Goal: Use online tool/utility: Use online tool/utility

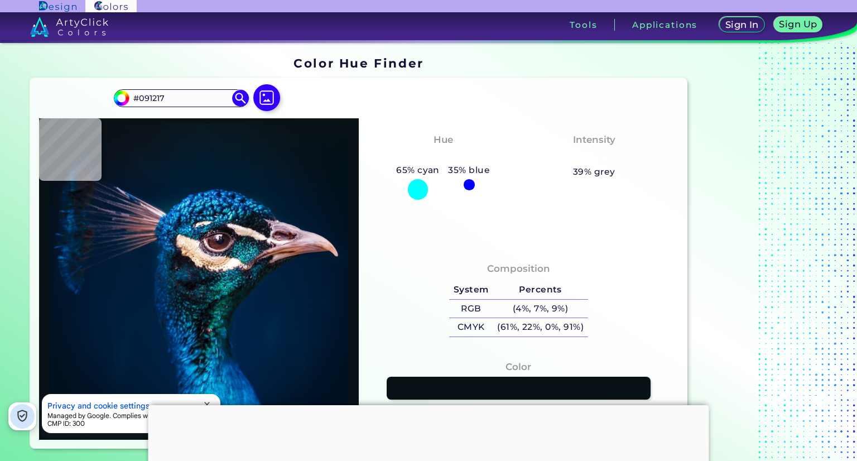
click at [257, 95] on img at bounding box center [266, 97] width 27 height 27
click at [0, 0] on input "file" at bounding box center [0, 0] width 0 height 0
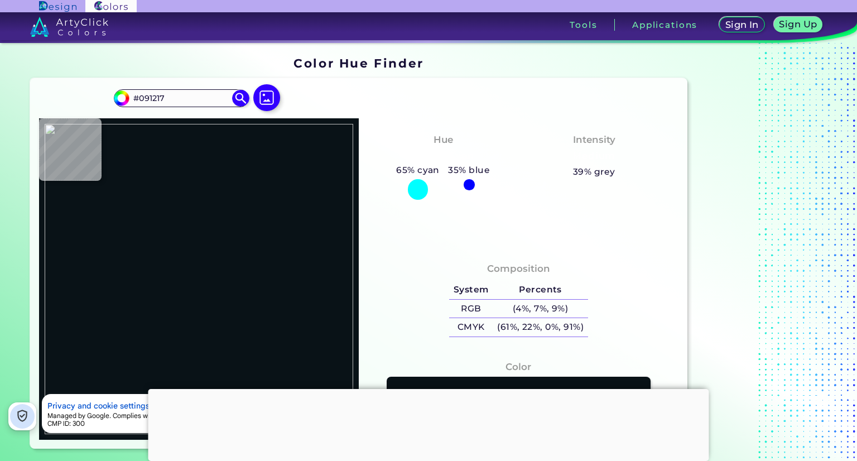
type input "#bf8981"
type input "#BF8981"
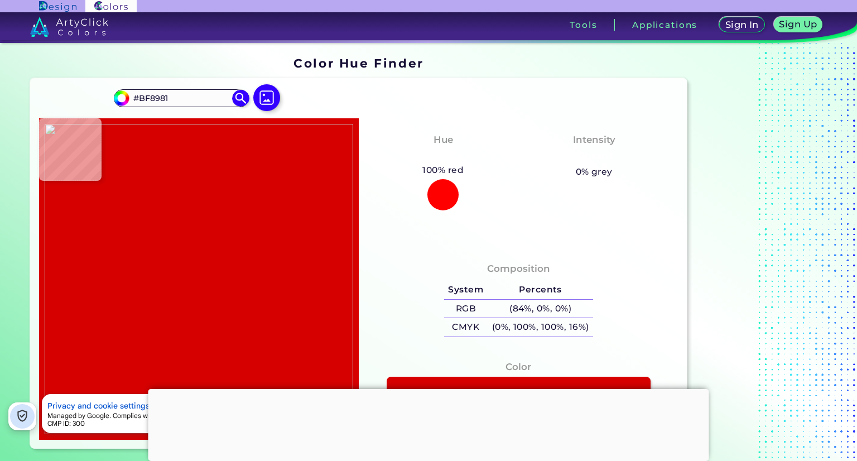
type input "#d60000"
type input "#D60000"
type input "#d50000"
type input "#D50000"
type input "#d80000"
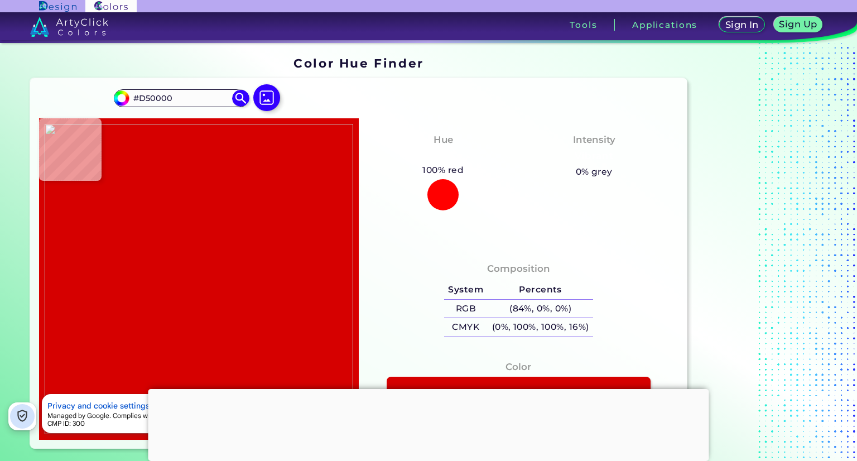
type input "#D80000"
type input "#d50000"
type input "#D50000"
type input "#db0000"
type input "#DB0000"
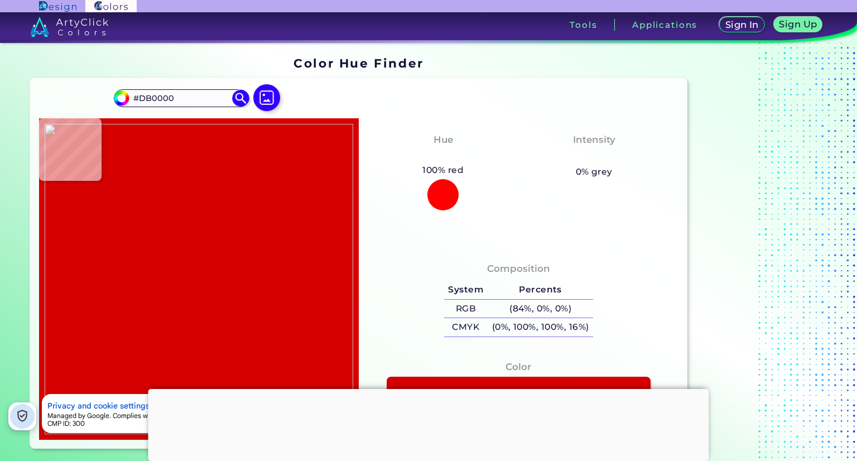
type input "#d70000"
type input "#D70000"
type input "#d40000"
type input "#D40000"
type input "#d80000"
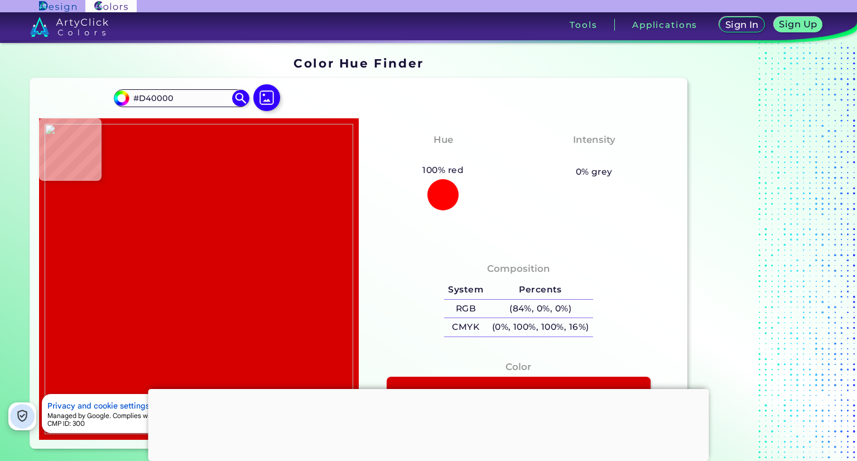
type input "#D80000"
type input "#d60000"
type input "#D60000"
type input "#d50000"
type input "#D50000"
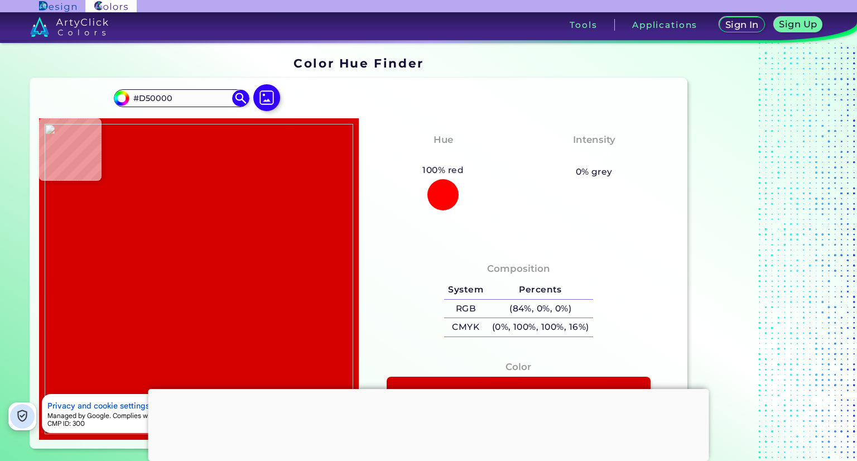
type input "#d80000"
type input "#D80000"
type input "#d70000"
type input "#D70000"
type input "#d60000"
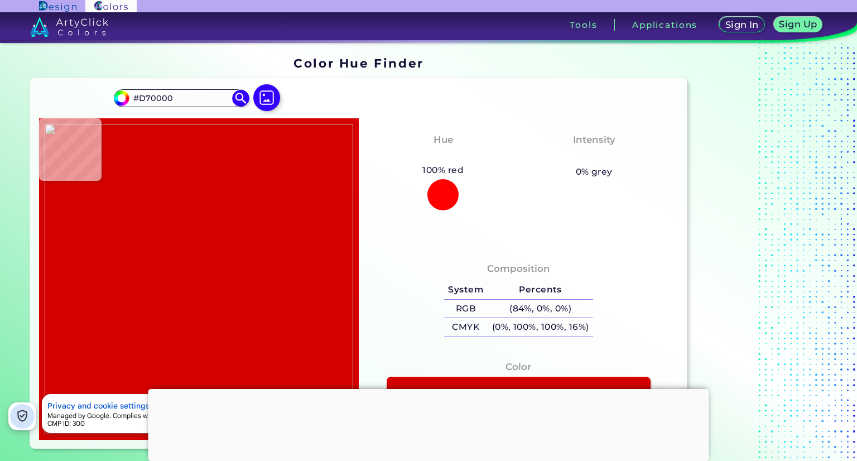
type input "#D60000"
click at [237, 211] on img at bounding box center [199, 279] width 308 height 310
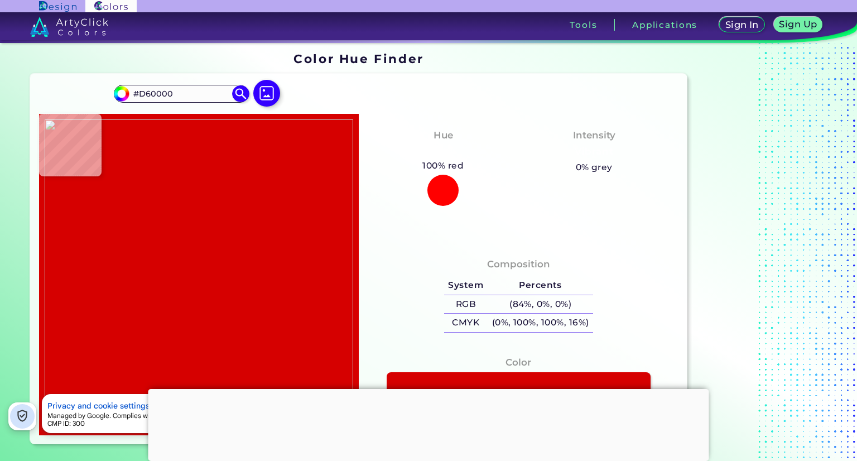
scroll to position [2, 0]
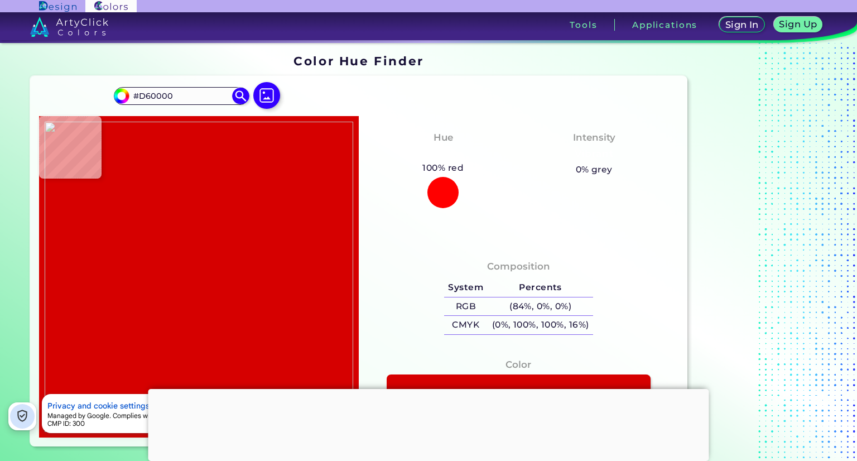
click at [250, 194] on img at bounding box center [199, 277] width 308 height 310
type input "#f30000"
type input "#F30000"
type input "#ee0000"
type input "#EE0000"
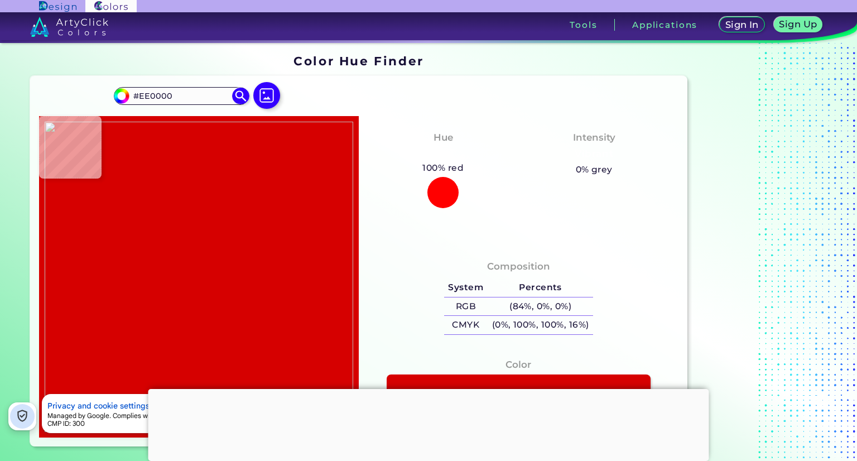
type input "#ea0000"
type input "#EA0000"
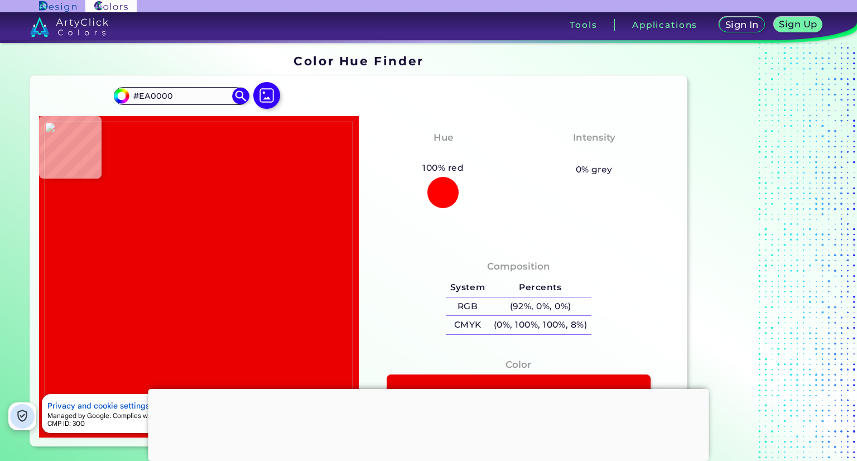
type input "#eb0000"
type input "#EB0000"
type input "#e80000"
type input "#E80000"
type input "#ec0000"
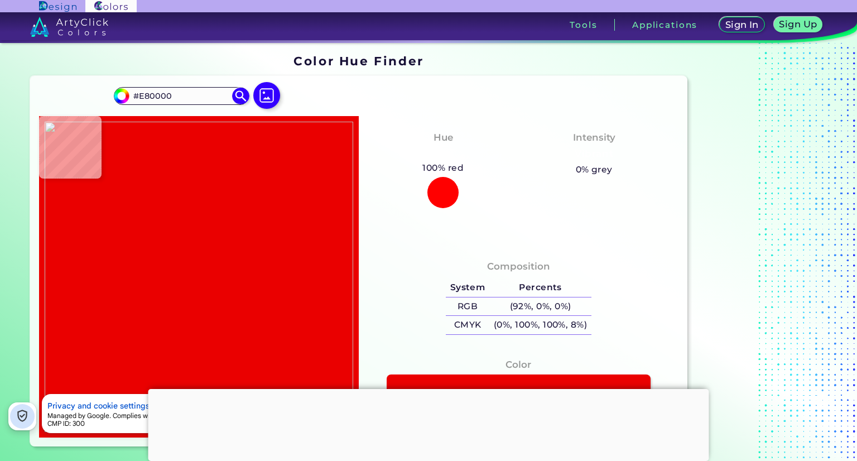
type input "#EC0000"
type input "#e60000"
type input "#E60000"
type input "#e70000"
type input "#E70000"
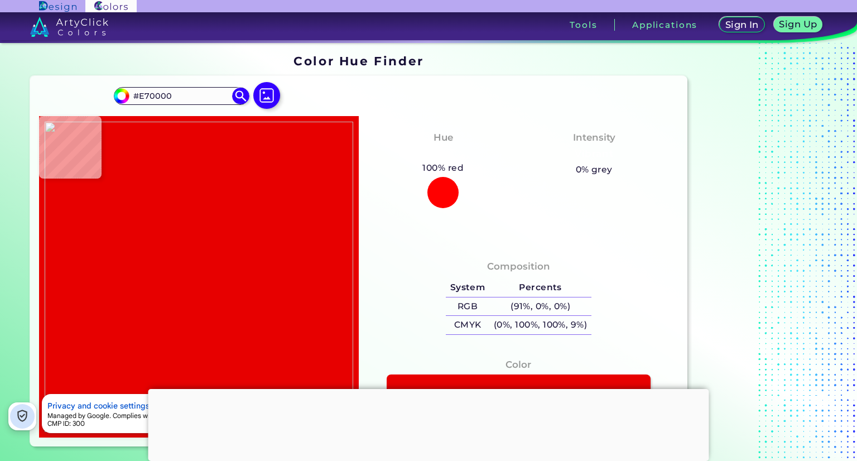
type input "#eb0000"
type input "#EB0000"
type input "#ee0000"
type input "#EE0000"
type input "#ed0000"
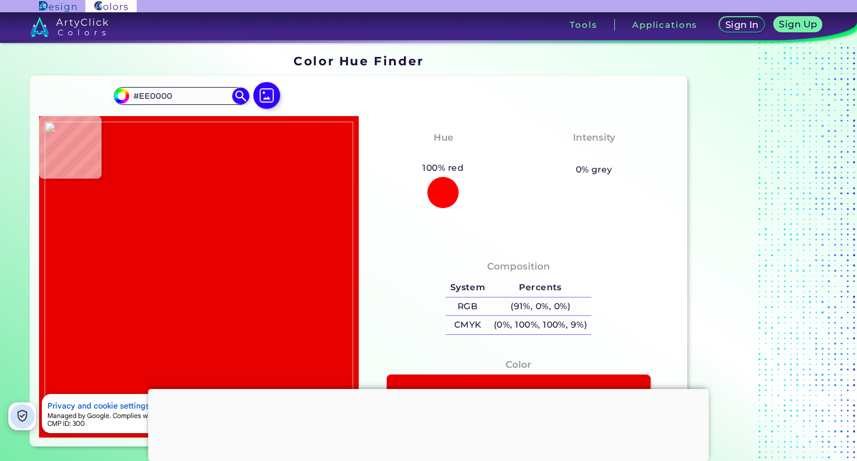
type input "#ED0000"
type input "#f40000"
type input "#F40000"
type input "#f00000"
type input "#F00000"
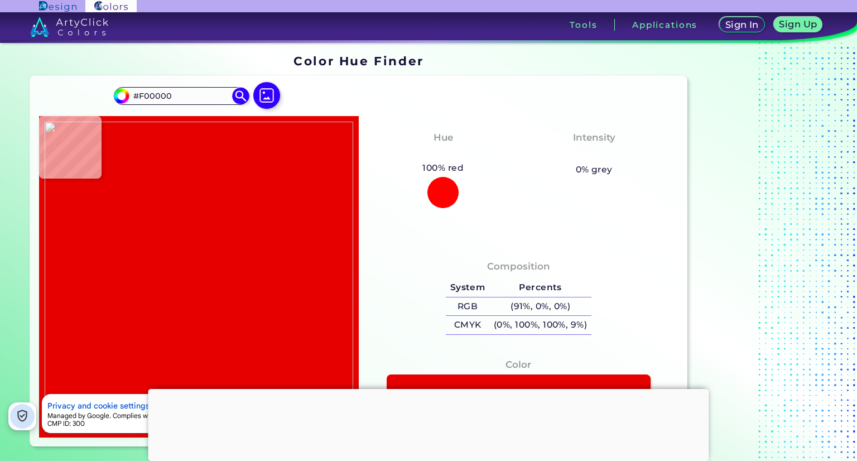
type input "#f10000"
type input "#F10000"
type input "#f50000"
type input "#F50000"
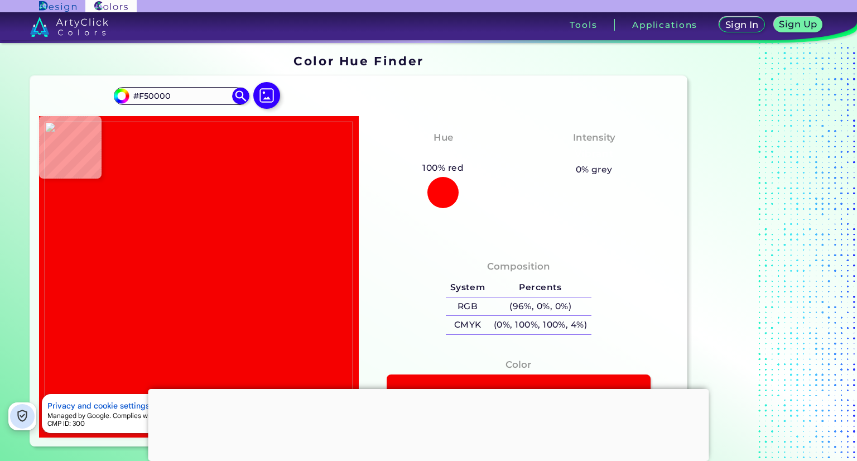
type input "#f50001"
type input "#F50001"
type input "#f60001"
type input "#F60001"
type input "#f90002"
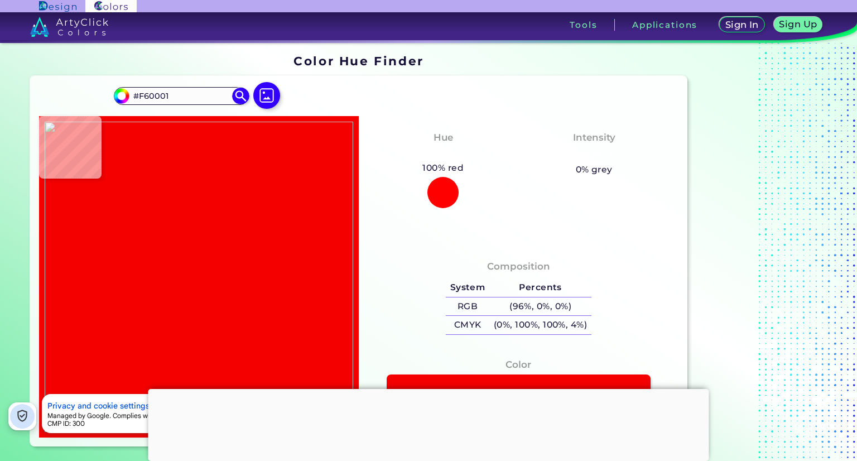
type input "#F90002"
type input "#fb0004"
type input "#FB0004"
type input "#fc0006"
type input "#FC0006"
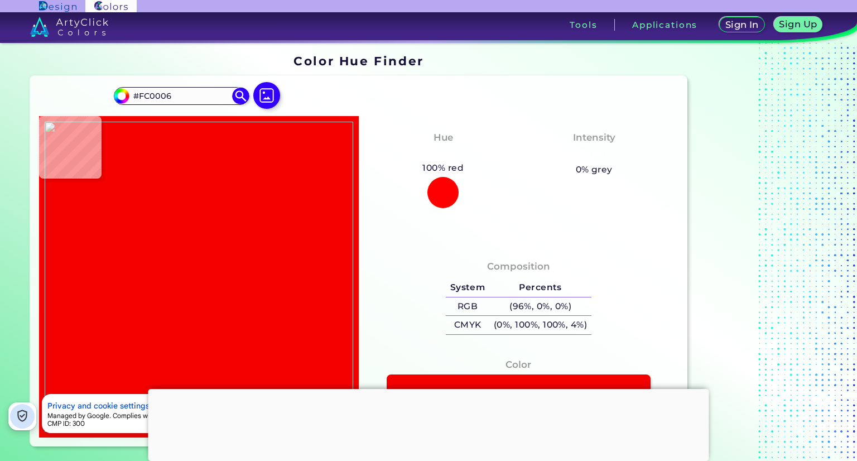
type input "#fd0009"
type input "#FD0009"
type input "#fd0008"
type input "#FD0008"
type input "#ff000e"
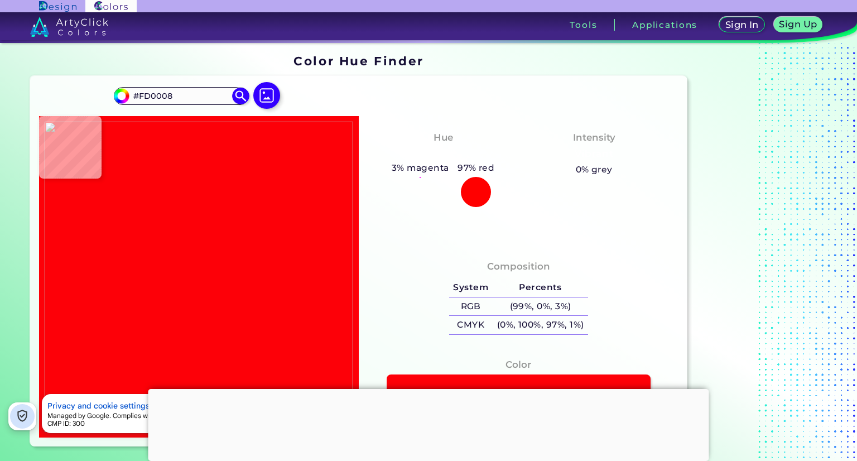
type input "#FF000E"
type input "#ff0110"
type input "#FF0110"
type input "#fc0008"
type input "#FC0008"
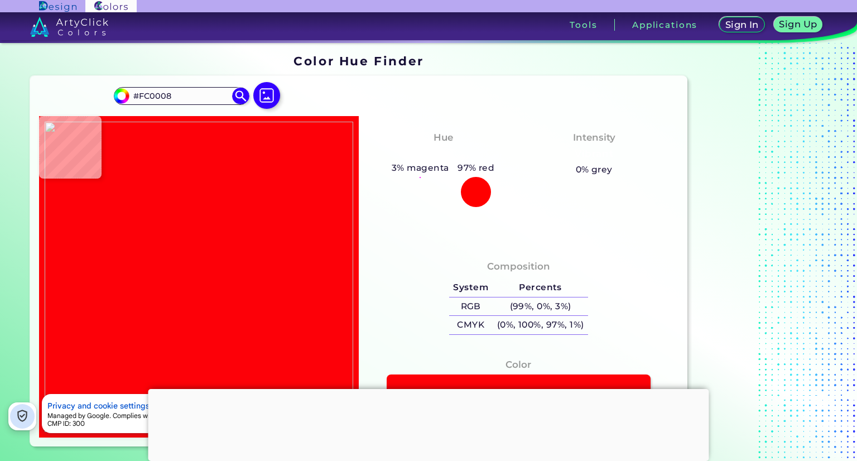
type input "#ff0111"
type input "#FF0111"
type input "#ff000d"
type input "#FF000D"
type input "#ff010e"
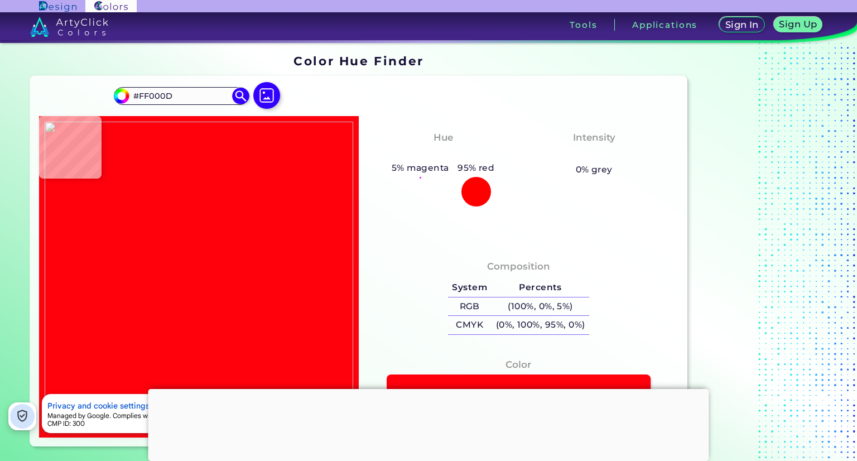
type input "#FF010E"
type input "#ff000d"
type input "#FF000D"
type input "#ff0210"
type input "#FF0210"
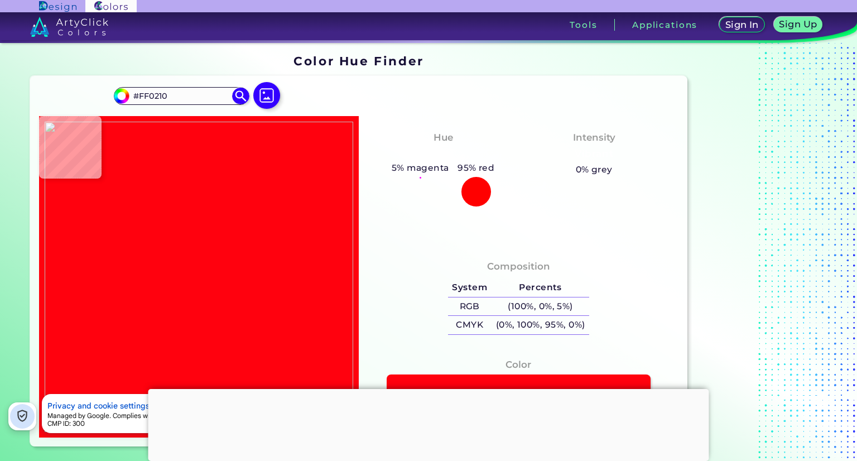
type input "#ff000c"
type input "#FF000C"
type input "#ff0712"
type input "#FF0712"
type input "#fe000c"
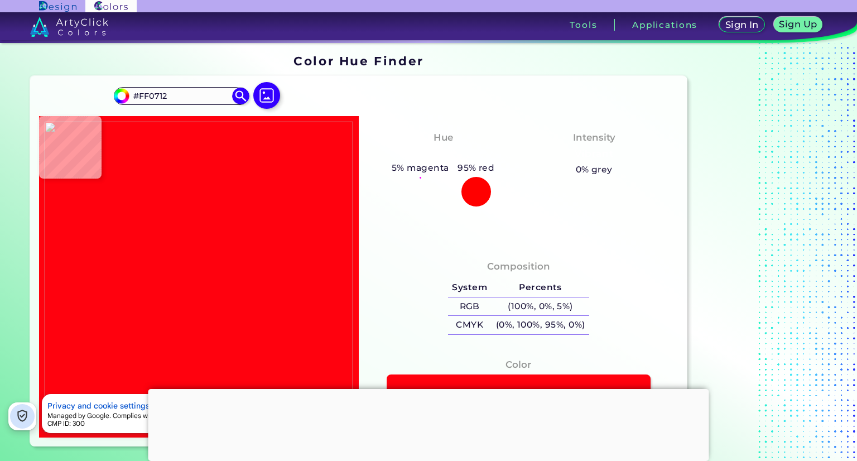
type input "#FE000C"
type input "#ff010f"
type input "#FF010F"
type input "#ff000e"
type input "#FF000E"
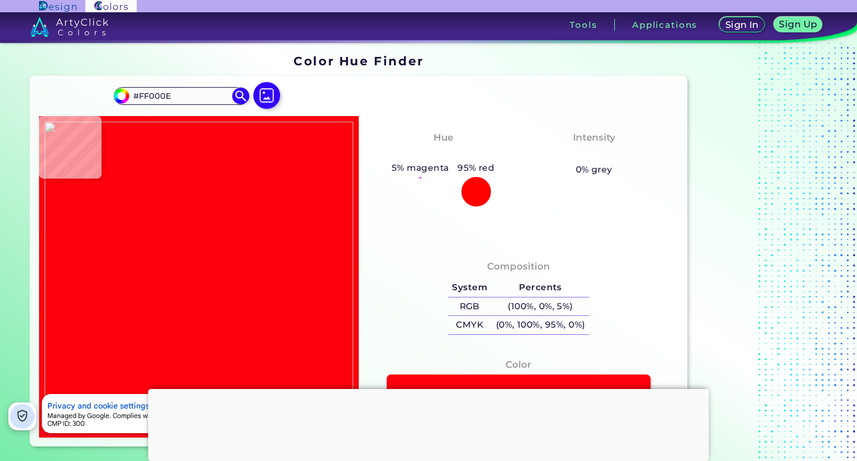
type input "#ff020f"
type input "#FF020F"
type input "#fc0008"
type input "#FC0008"
type input "#fd0009"
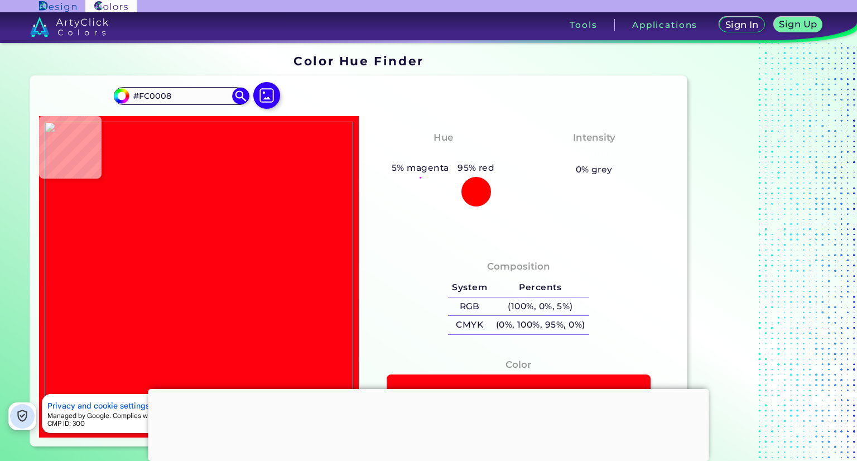
type input "#FD0009"
type input "#fc0006"
type input "#FC0006"
type input "#fe0009"
type input "#FE0009"
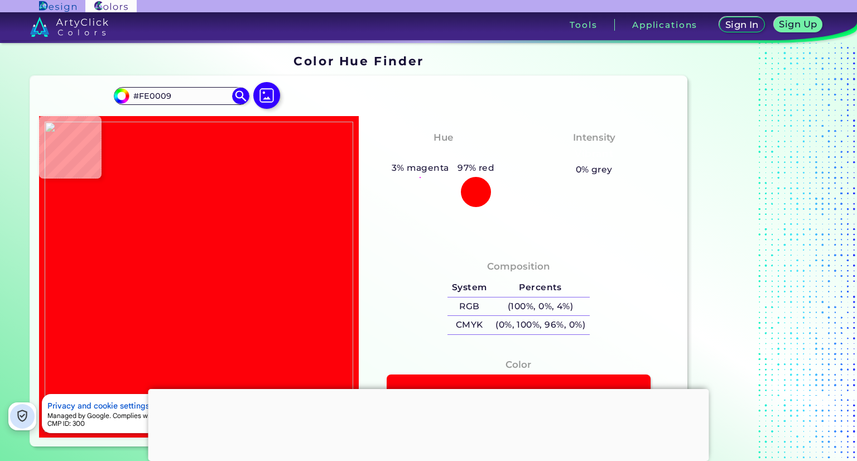
type input "#fd0008"
type input "#FD0008"
type input "#fc0005"
type input "#FC0005"
type input "#fc0008"
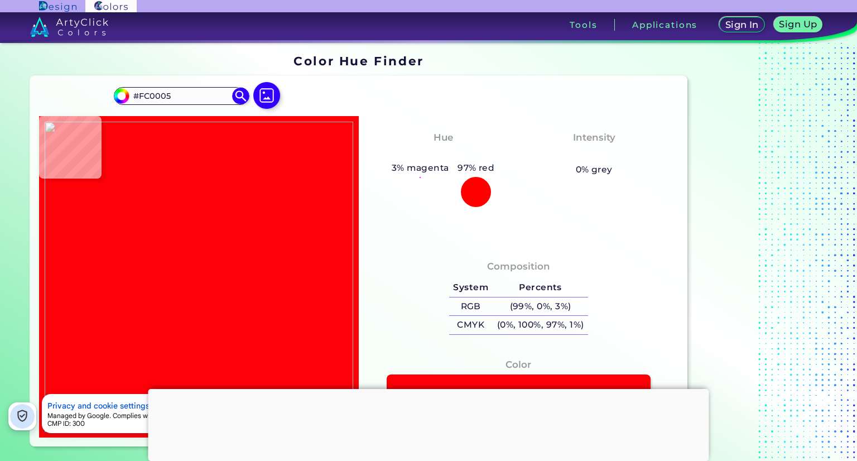
type input "#FC0008"
type input "#ff020f"
type input "#FF020F"
type input "#ff000e"
type input "#FF000E"
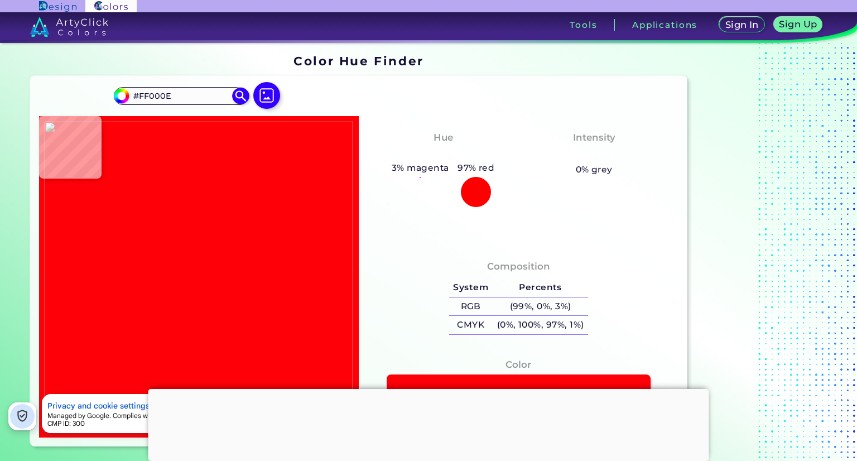
type input "#fe020e"
type input "#FE020E"
type input "#fe000c"
type input "#FE000C"
type input "#ff000c"
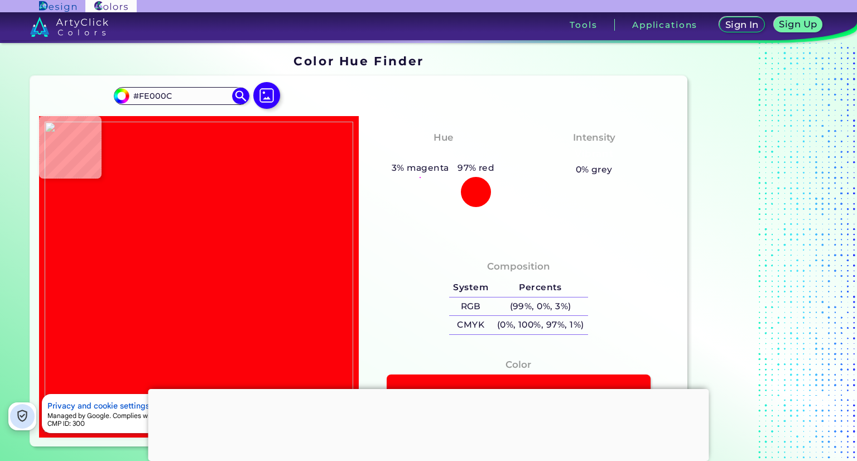
type input "#FF000C"
type input "#ff000d"
type input "#FF000D"
type input "#ff000b"
type input "#FF000B"
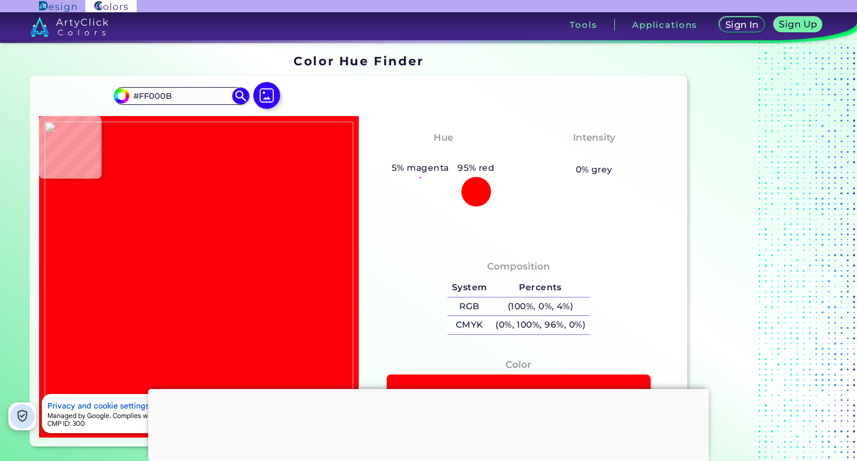
type input "#ff000e"
type input "#FF000E"
type input "#ff000d"
type input "#FF000D"
type input "#fe030e"
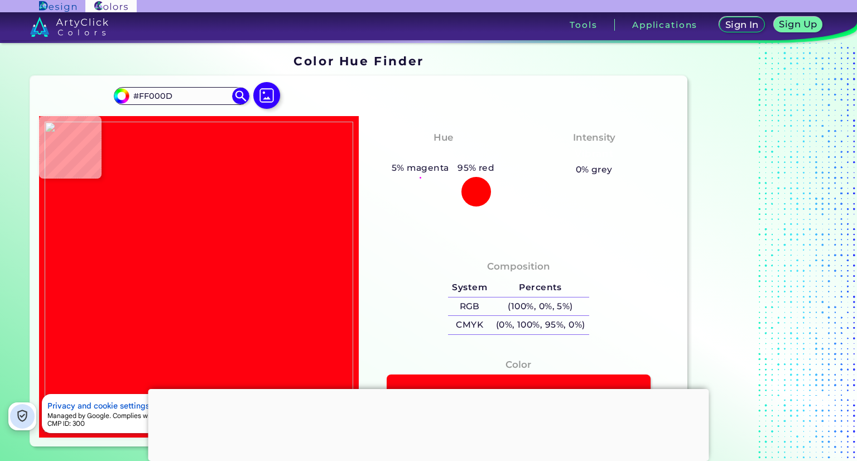
type input "#FE030E"
type input "#ff0913"
type input "#FF0913"
type input "#ff0711"
type input "#FF0711"
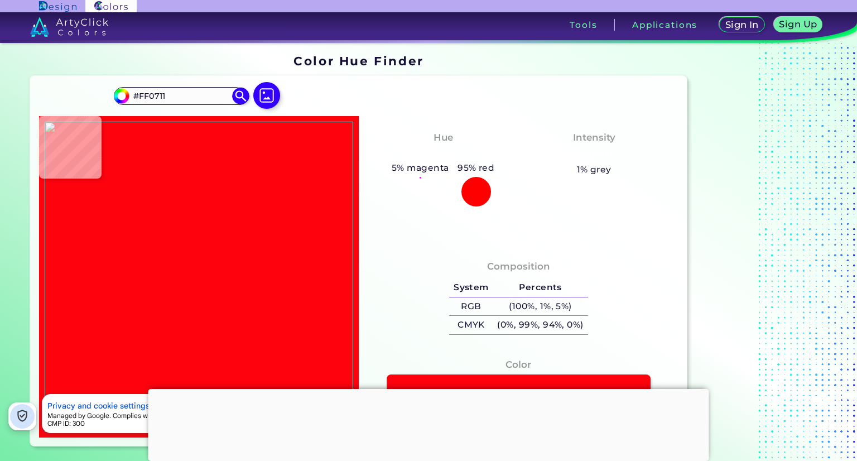
type input "#ff020e"
type input "#FF020E"
type input "#ff010f"
type input "#FF010F"
type input "#ff0511"
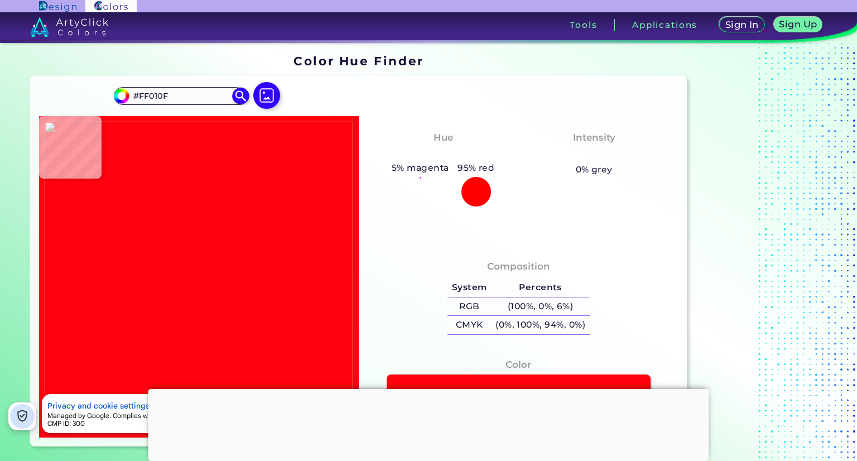
type input "#FF0511"
type input "#ff000f"
type input "#FF000F"
type input "#ff0813"
type input "#FF0813"
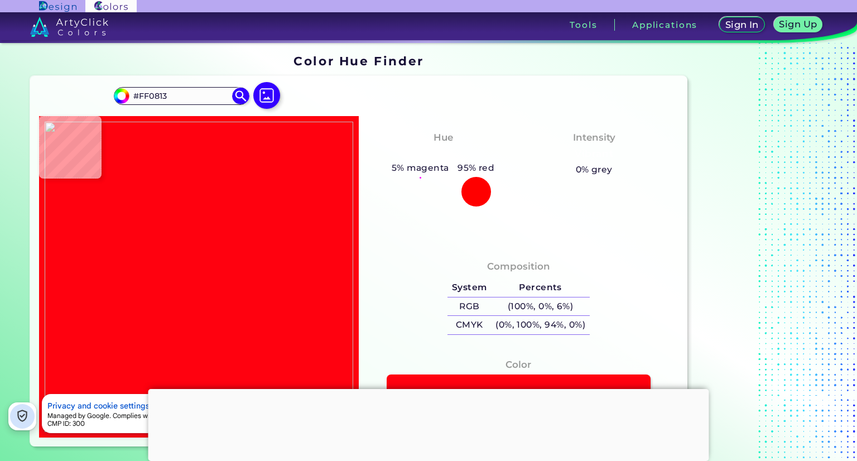
type input "#ff171a"
type input "#FF171A"
type input "#fe1619"
type input "#FE1619"
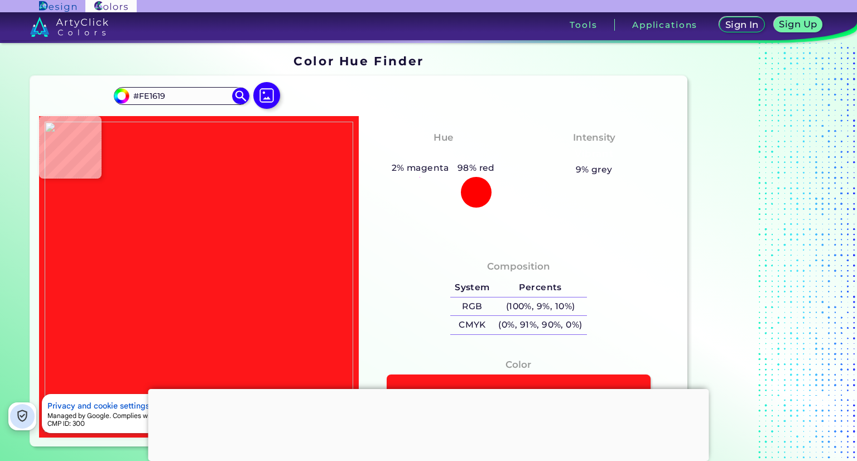
type input "#fe1819"
type input "#FE1819"
type input "#ff000d"
type input "#FF000D"
type input "#ff010f"
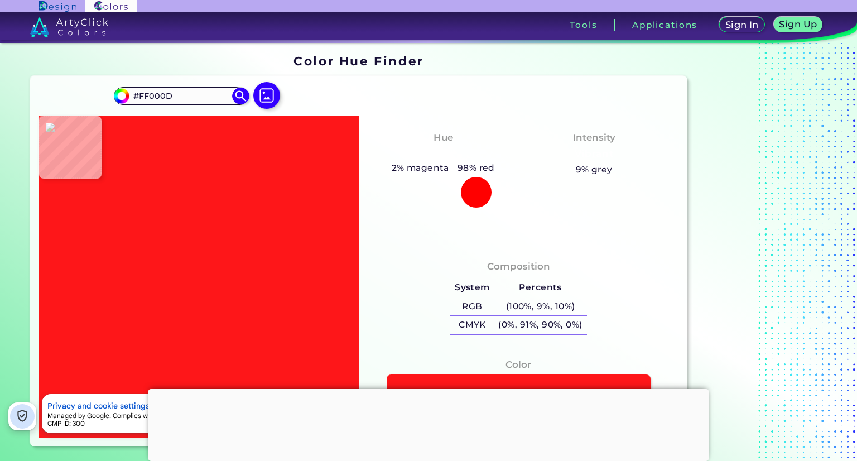
type input "#FF010F"
type input "#ff030f"
type input "#FF030F"
type input "#ff0110"
type input "#FF0110"
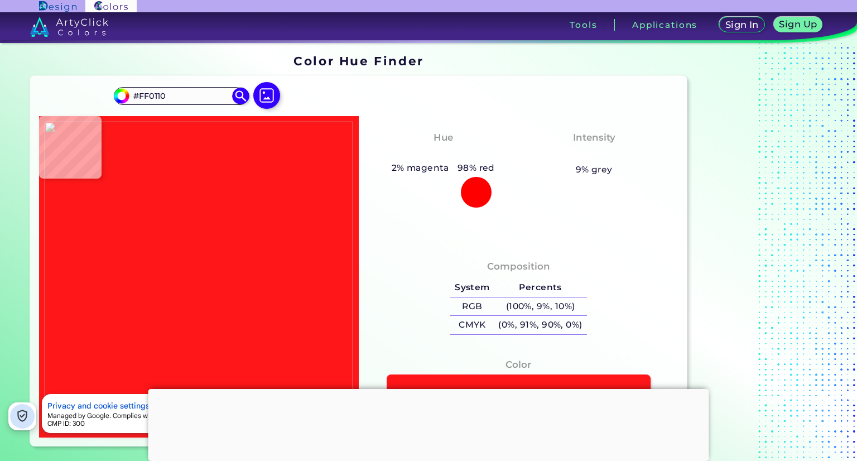
type input "#ff0811"
type input "#FF0811"
type input "#ff020f"
type input "#FF020F"
type input "#ff0610"
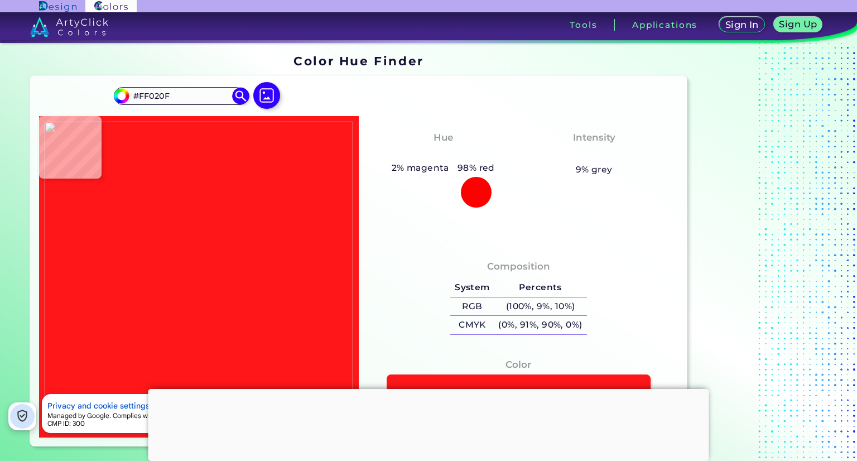
type input "#FF0610"
type input "#ff0711"
type input "#FF0711"
type input "#ff0510"
type input "#FF0510"
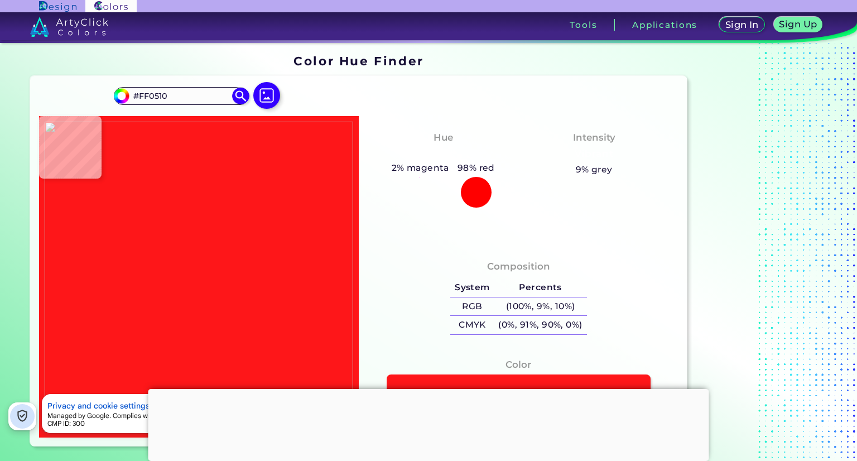
type input "#ff0b14"
type input "#FF0B14"
type input "#ff1515"
type input "#FF1515"
type input "#ff1115"
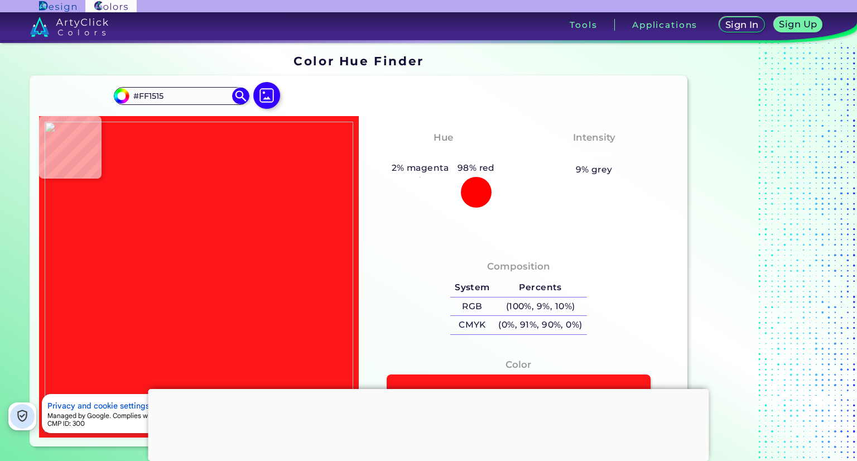
type input "#FF1115"
type input "#ff1819"
type input "#FF1819"
type input "#ff1f1c"
type input "#FF1F1C"
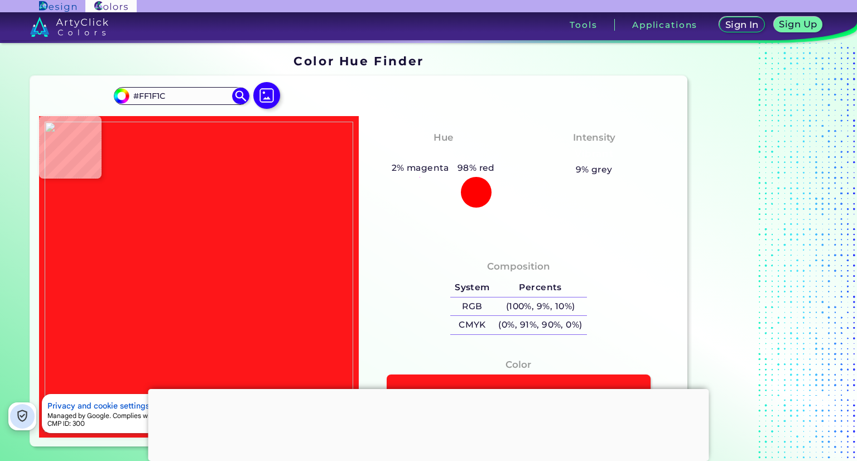
type input "#ff1d1c"
type input "#FF1D1C"
type input "#000000"
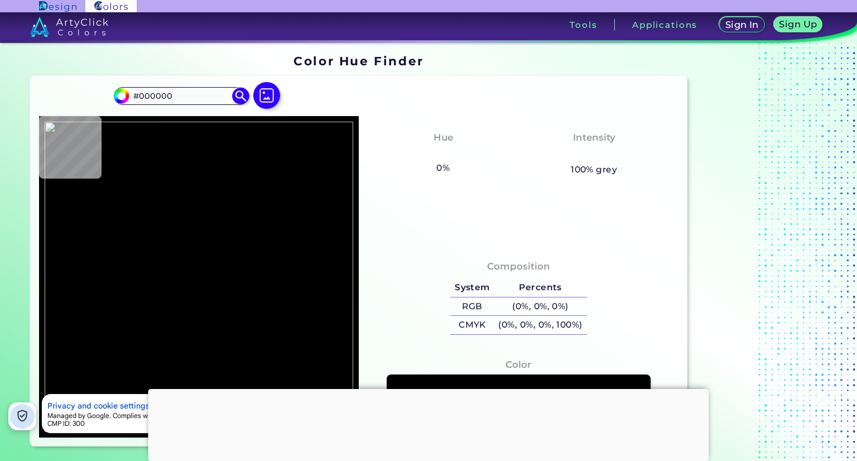
type input "#ff000f"
type input "#FF000F"
type input "#ff1717"
type input "#FF1717"
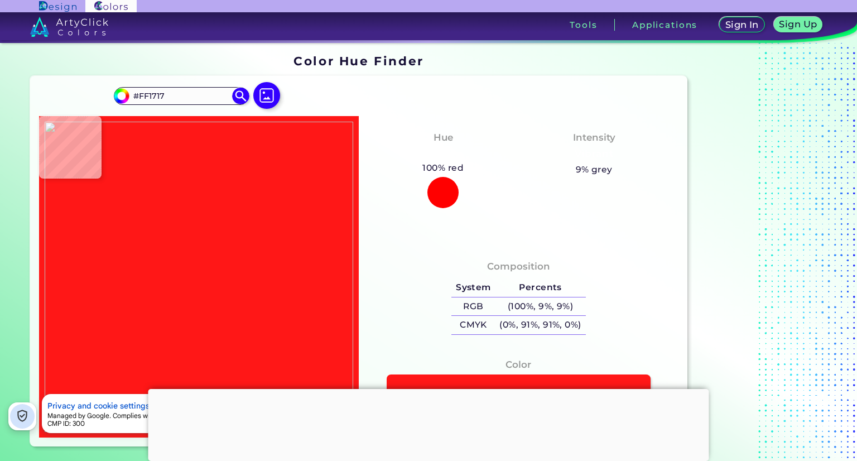
type input "#ff1315"
type input "#FF1315"
type input "#ff211b"
type input "#FF211B"
type input "#ff1715"
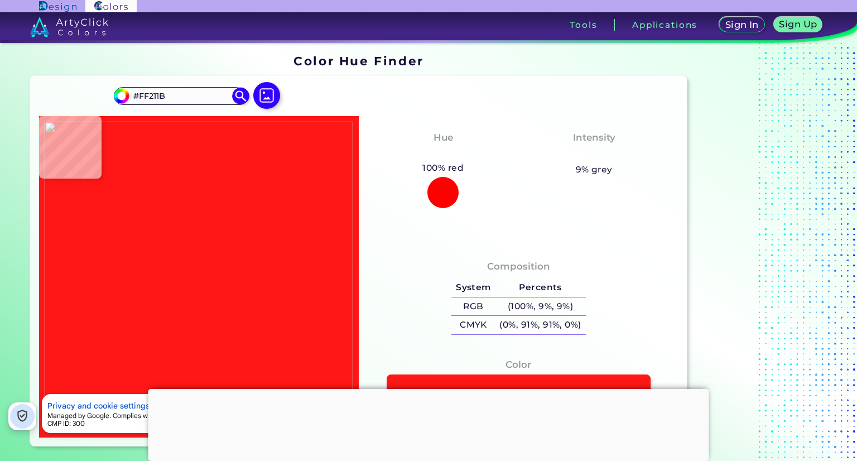
type input "#FF1715"
type input "#ff231d"
type input "#FF231D"
type input "#ff1516"
type input "#FF1516"
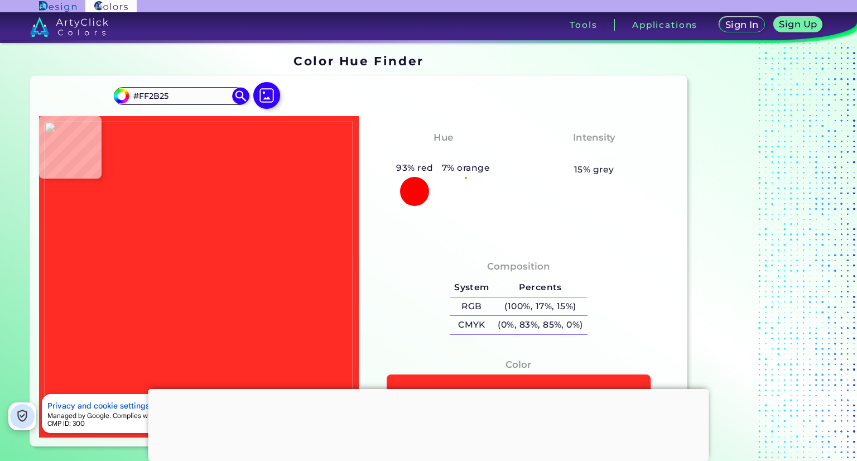
click at [266, 185] on img at bounding box center [199, 277] width 308 height 310
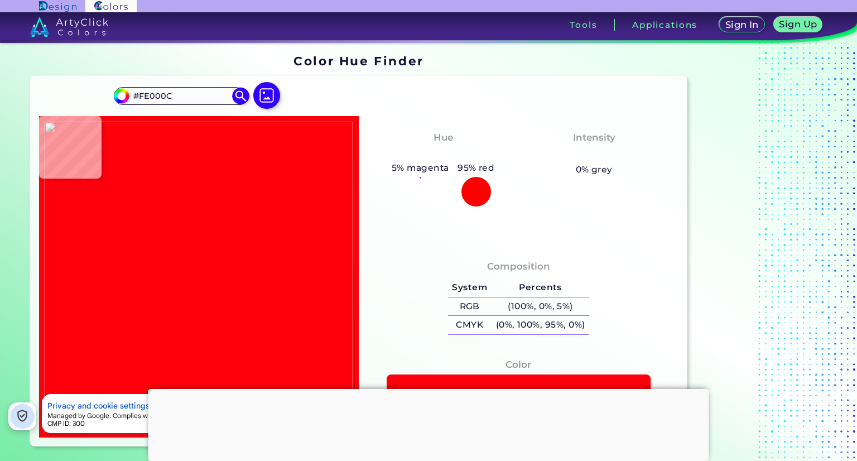
click at [258, 185] on img at bounding box center [199, 277] width 308 height 310
